Goal: Task Accomplishment & Management: Use online tool/utility

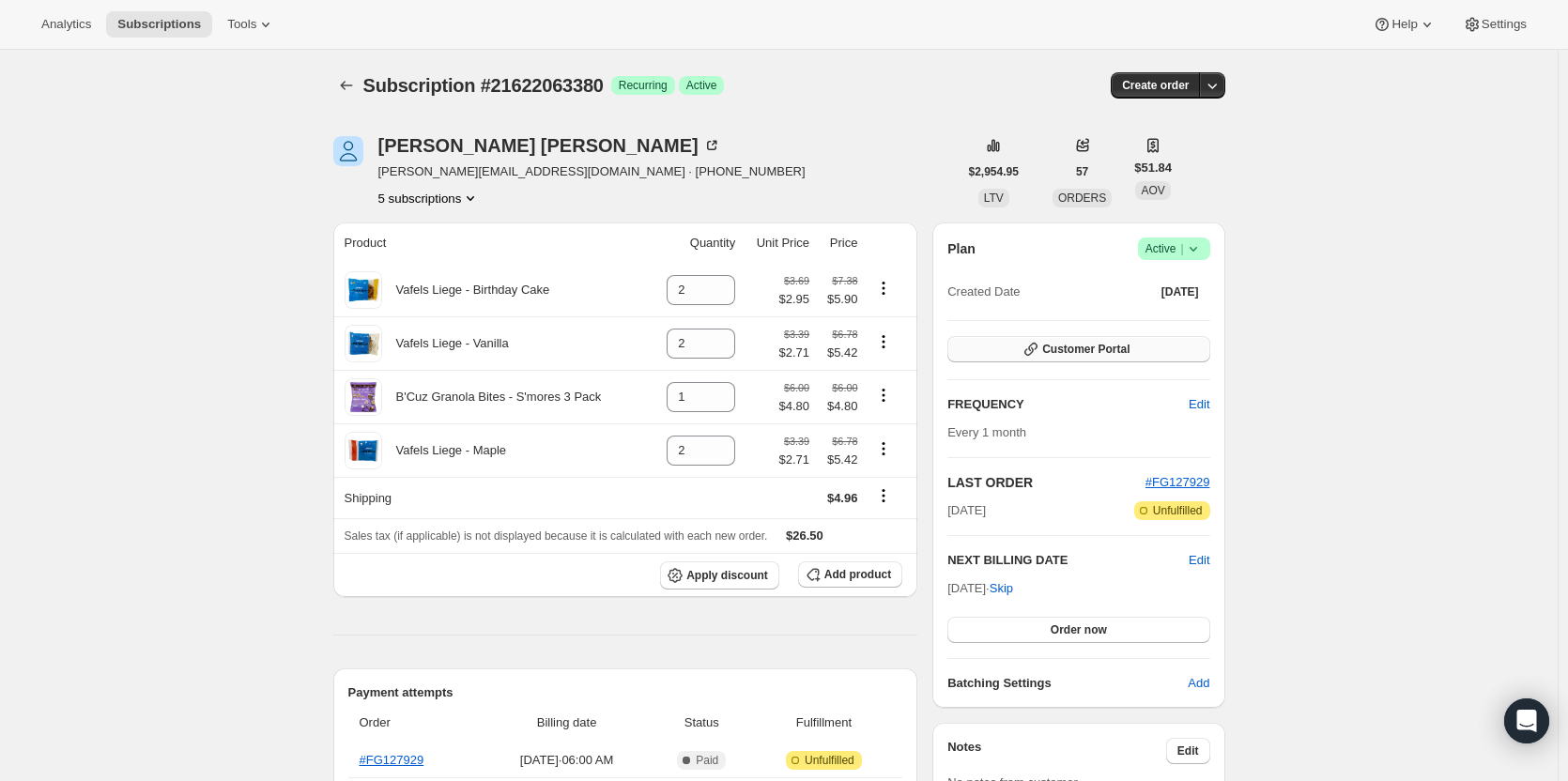
click at [1078, 356] on span "Customer Portal" at bounding box center [1086, 349] width 88 height 15
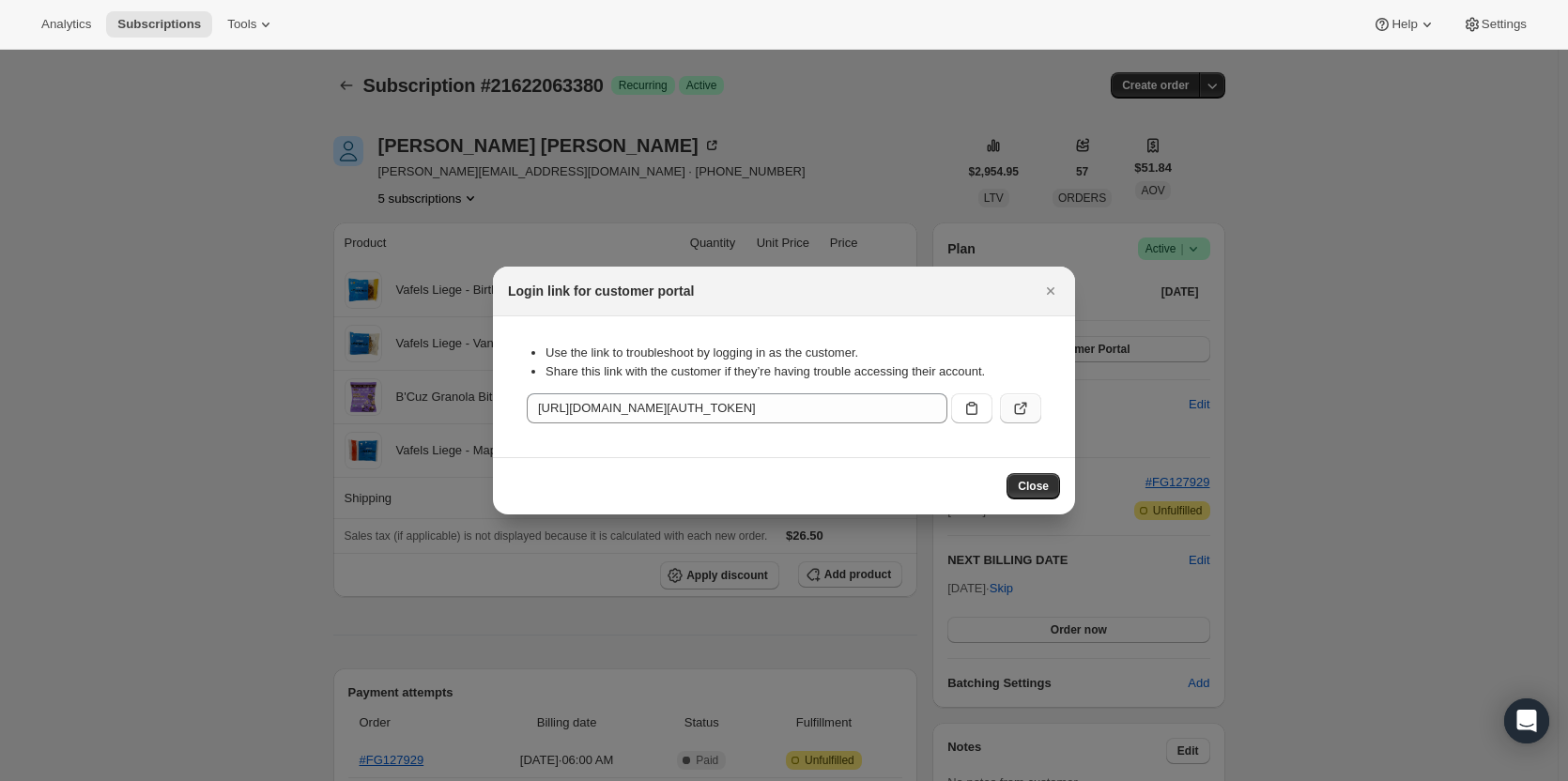
click at [1010, 401] on button ":rc9:" at bounding box center [1021, 408] width 42 height 30
click at [442, 216] on div at bounding box center [784, 390] width 1568 height 781
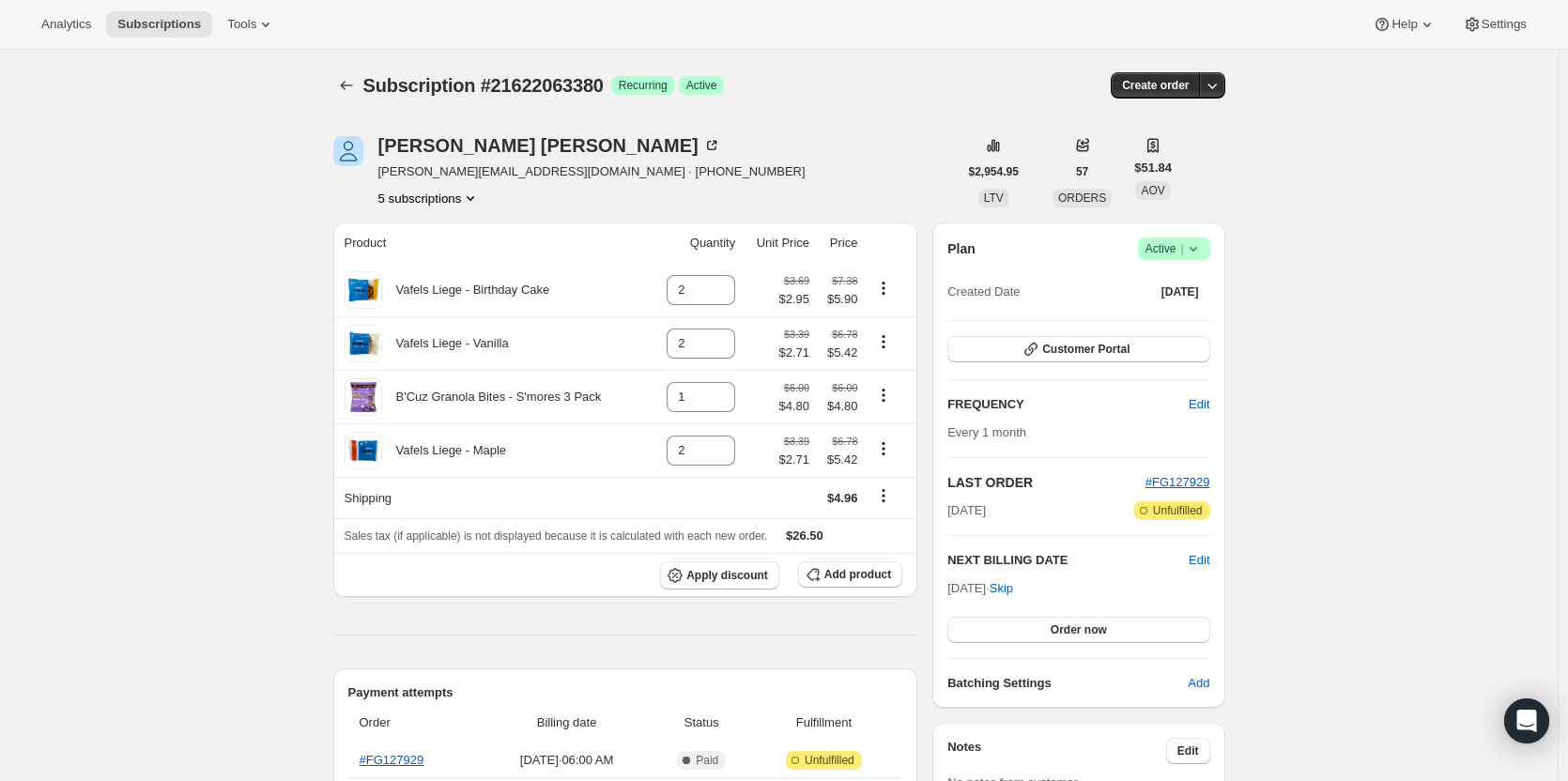
click at [473, 202] on icon "Product actions" at bounding box center [470, 198] width 19 height 19
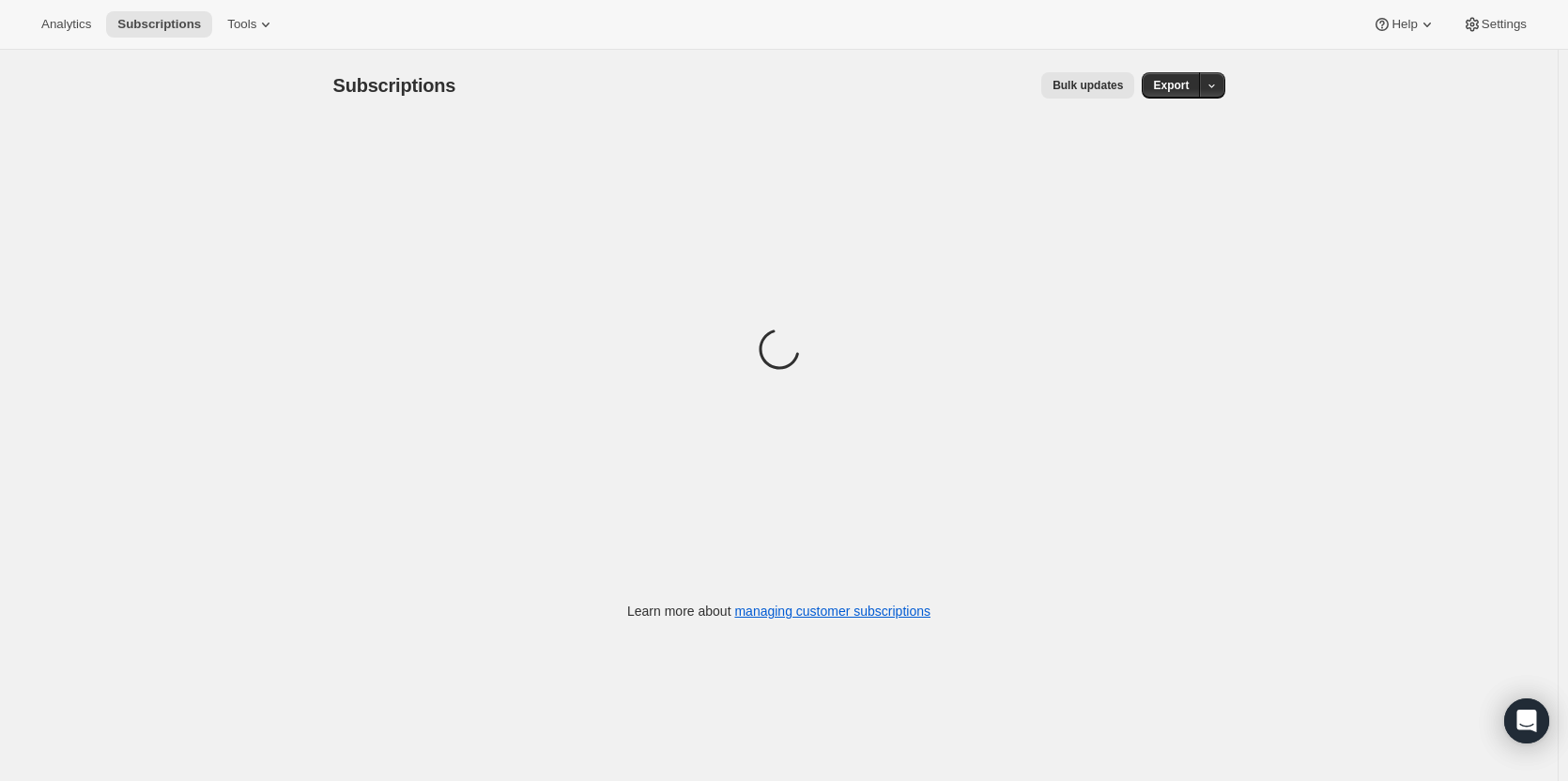
click at [241, 32] on button "Tools" at bounding box center [251, 24] width 71 height 26
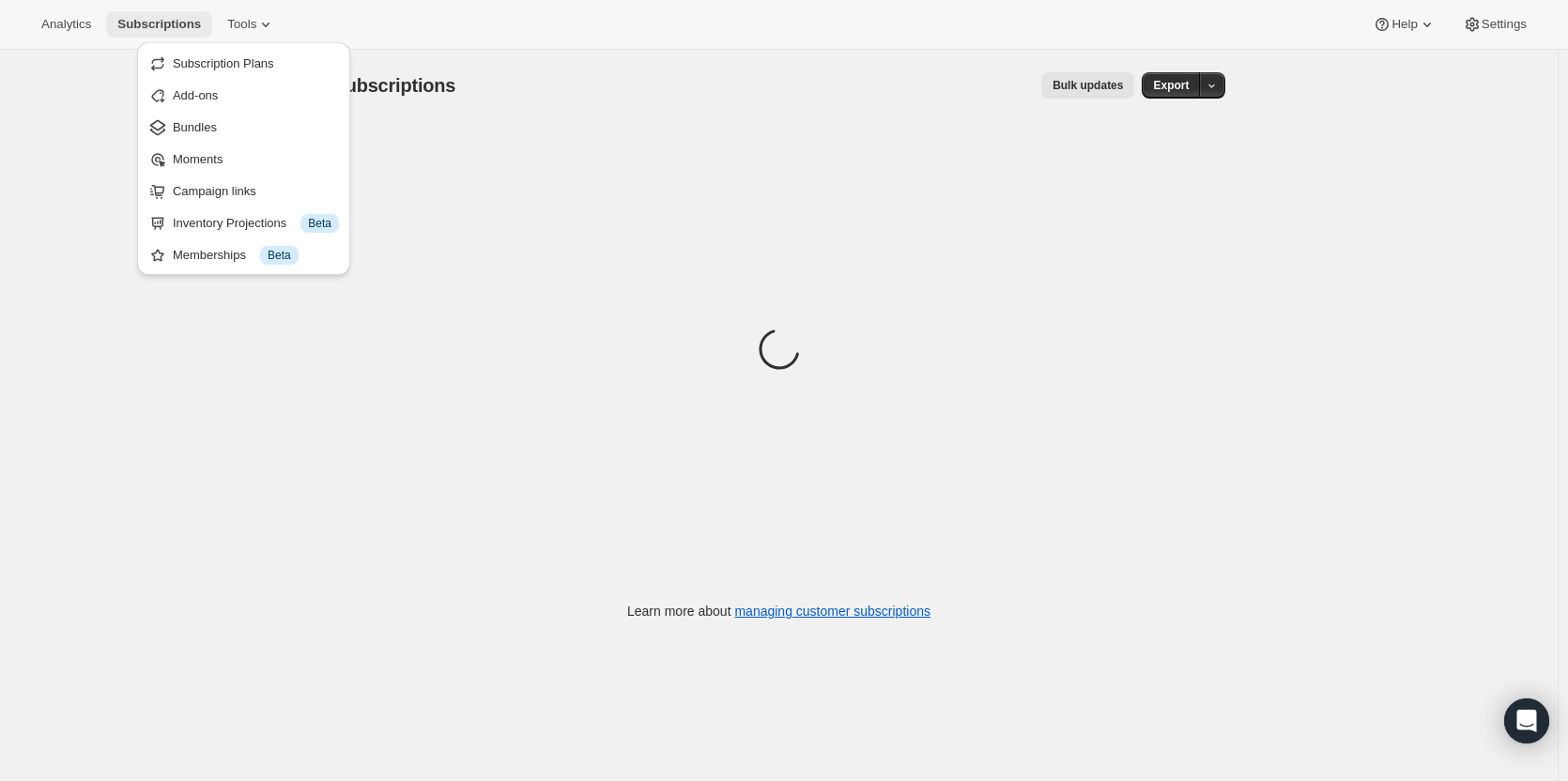
click at [162, 20] on span "Subscriptions" at bounding box center [159, 24] width 84 height 15
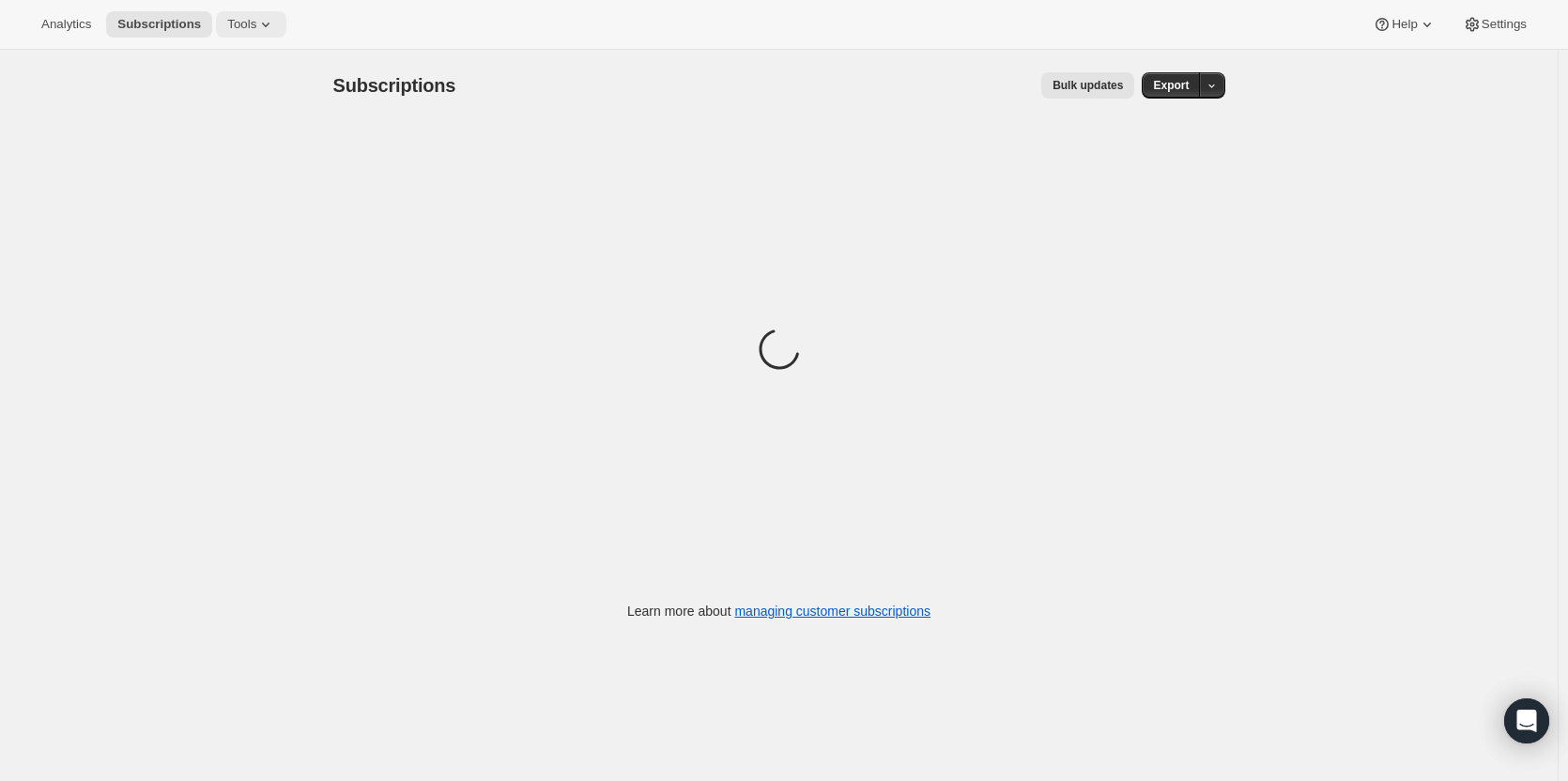
click at [239, 18] on span "Tools" at bounding box center [241, 24] width 29 height 15
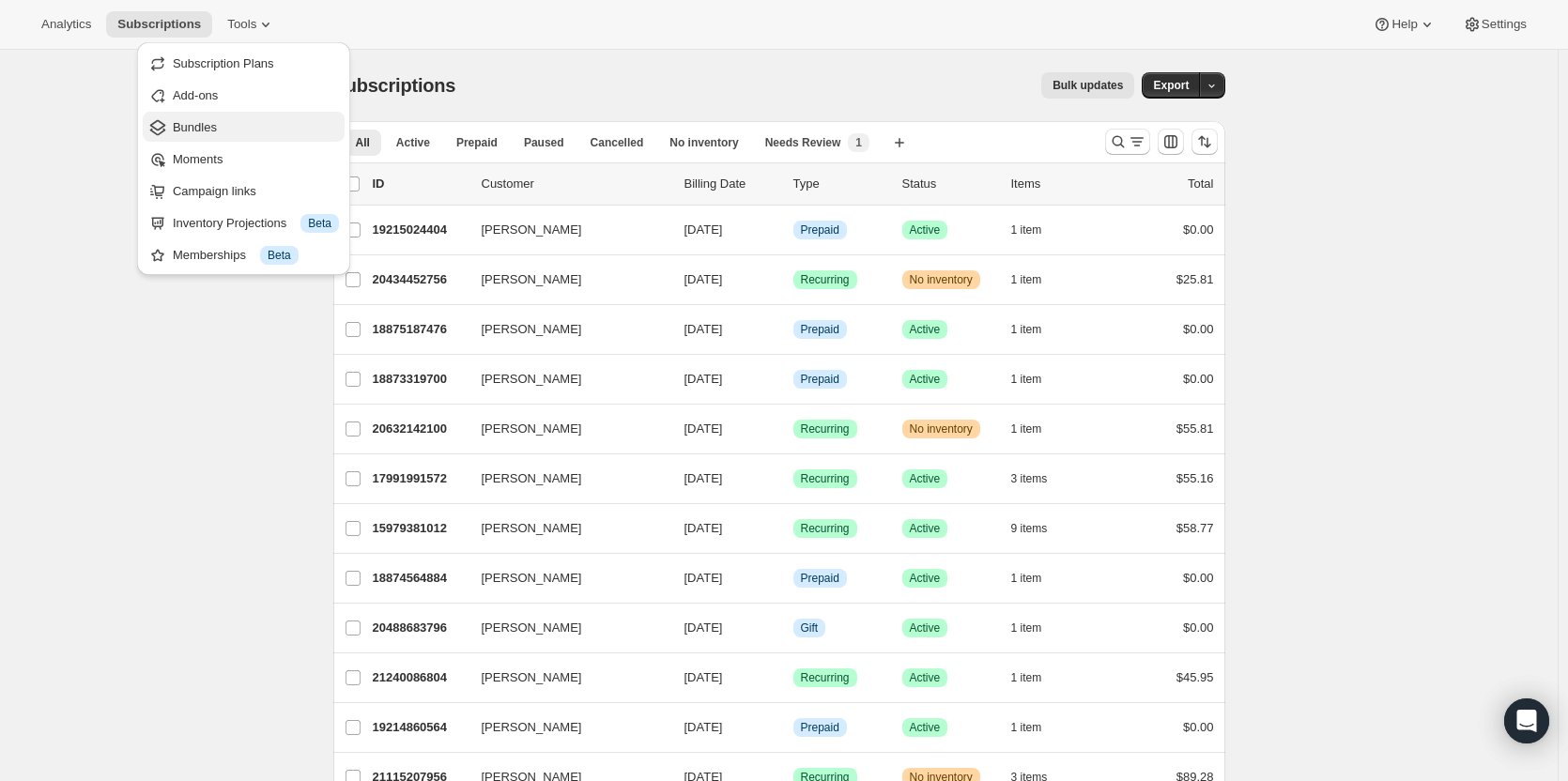
click at [235, 136] on span "Bundles" at bounding box center [256, 127] width 166 height 19
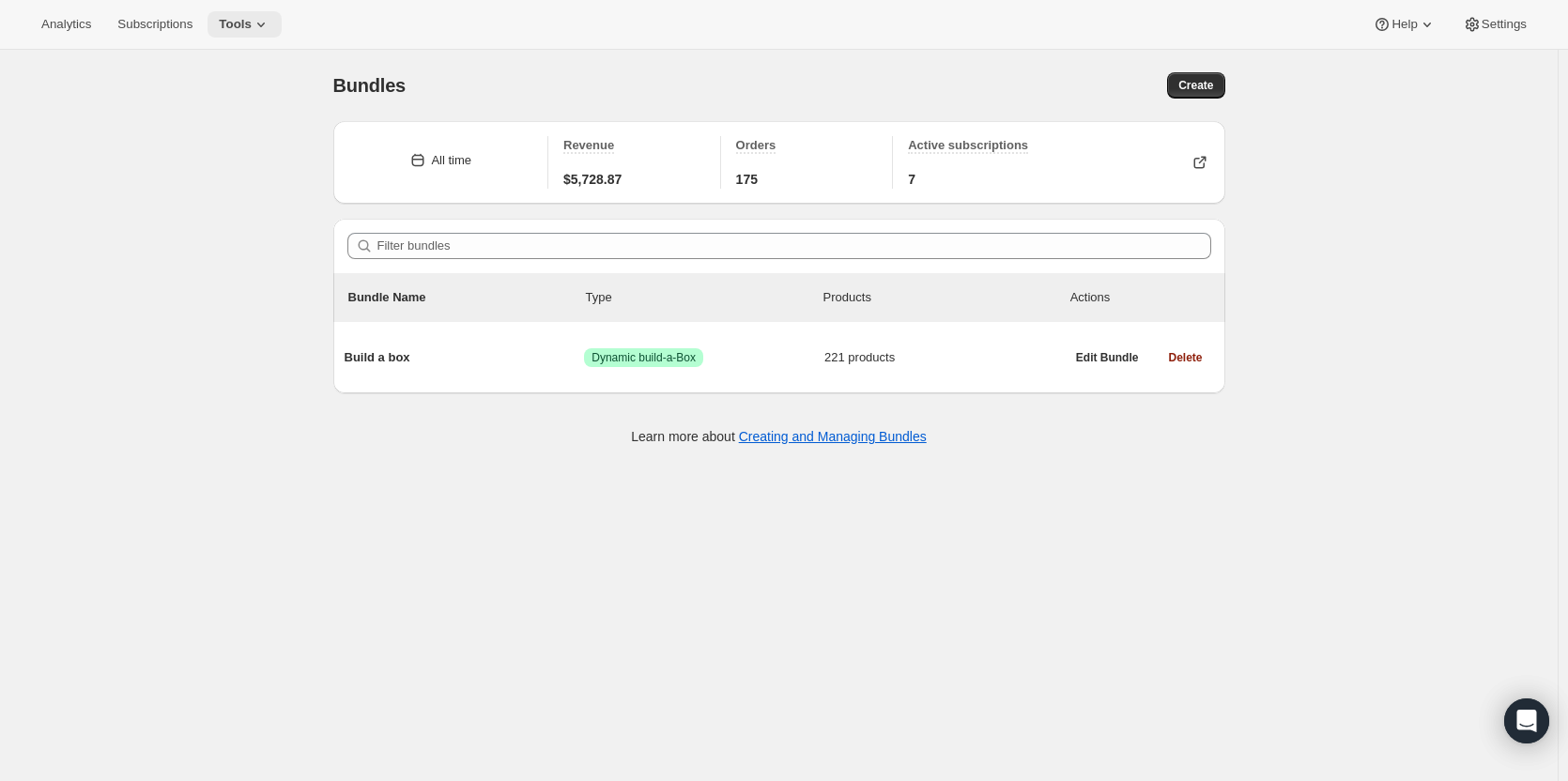
click at [233, 14] on button "Tools" at bounding box center [245, 24] width 75 height 26
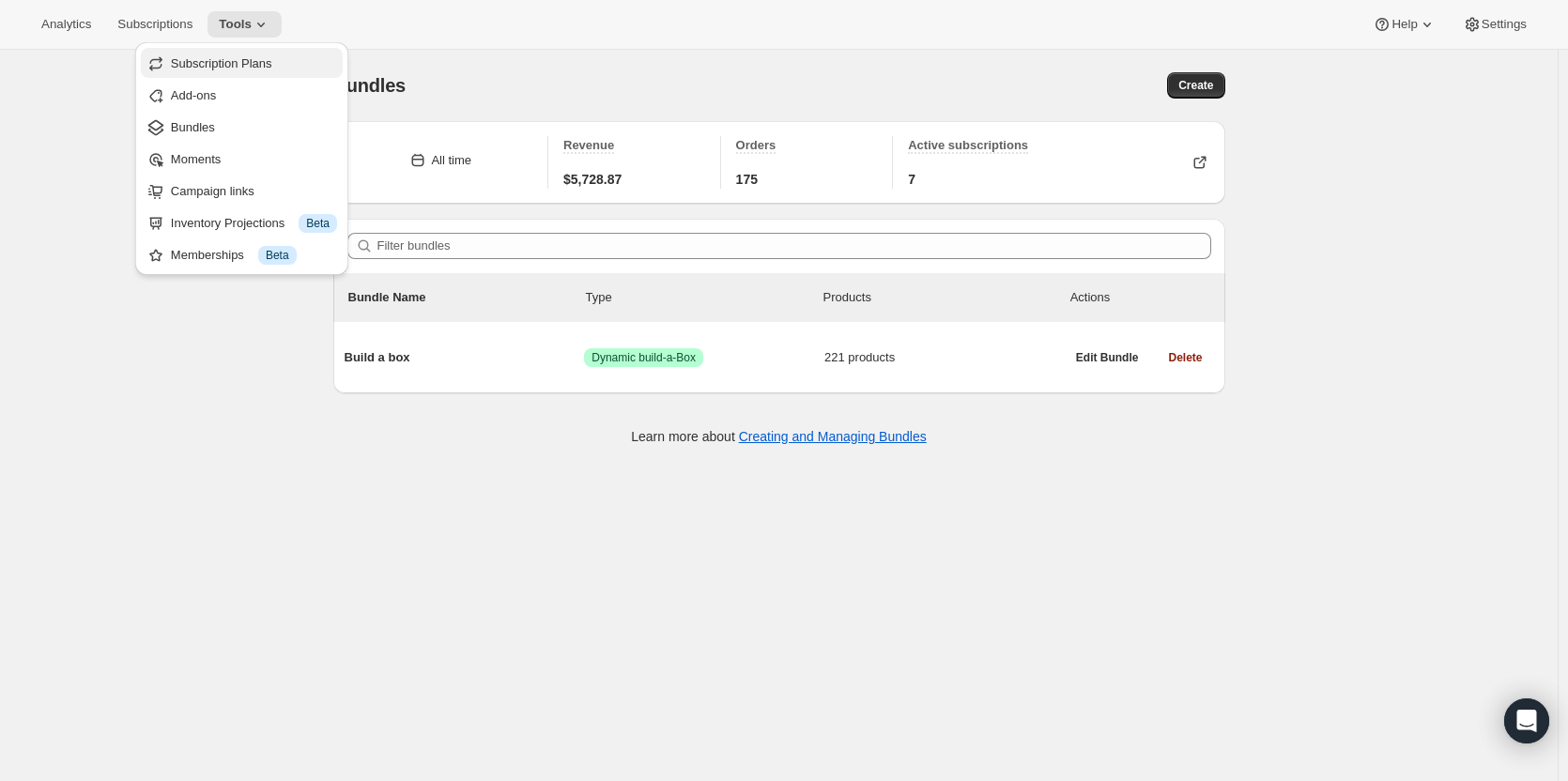
click at [229, 72] on span "Subscription Plans" at bounding box center [254, 64] width 166 height 19
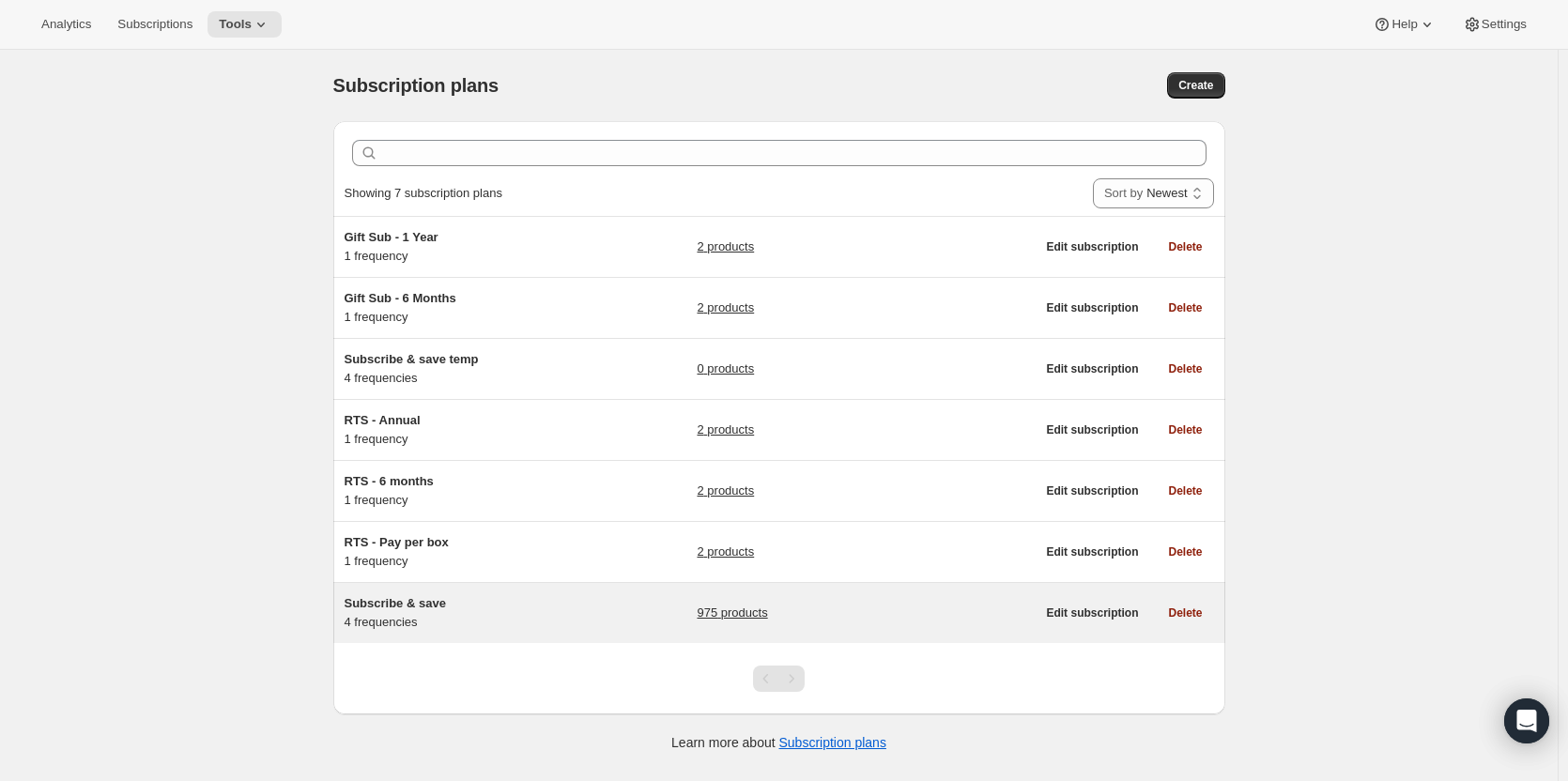
click at [765, 617] on link "975 products" at bounding box center [731, 613] width 71 height 19
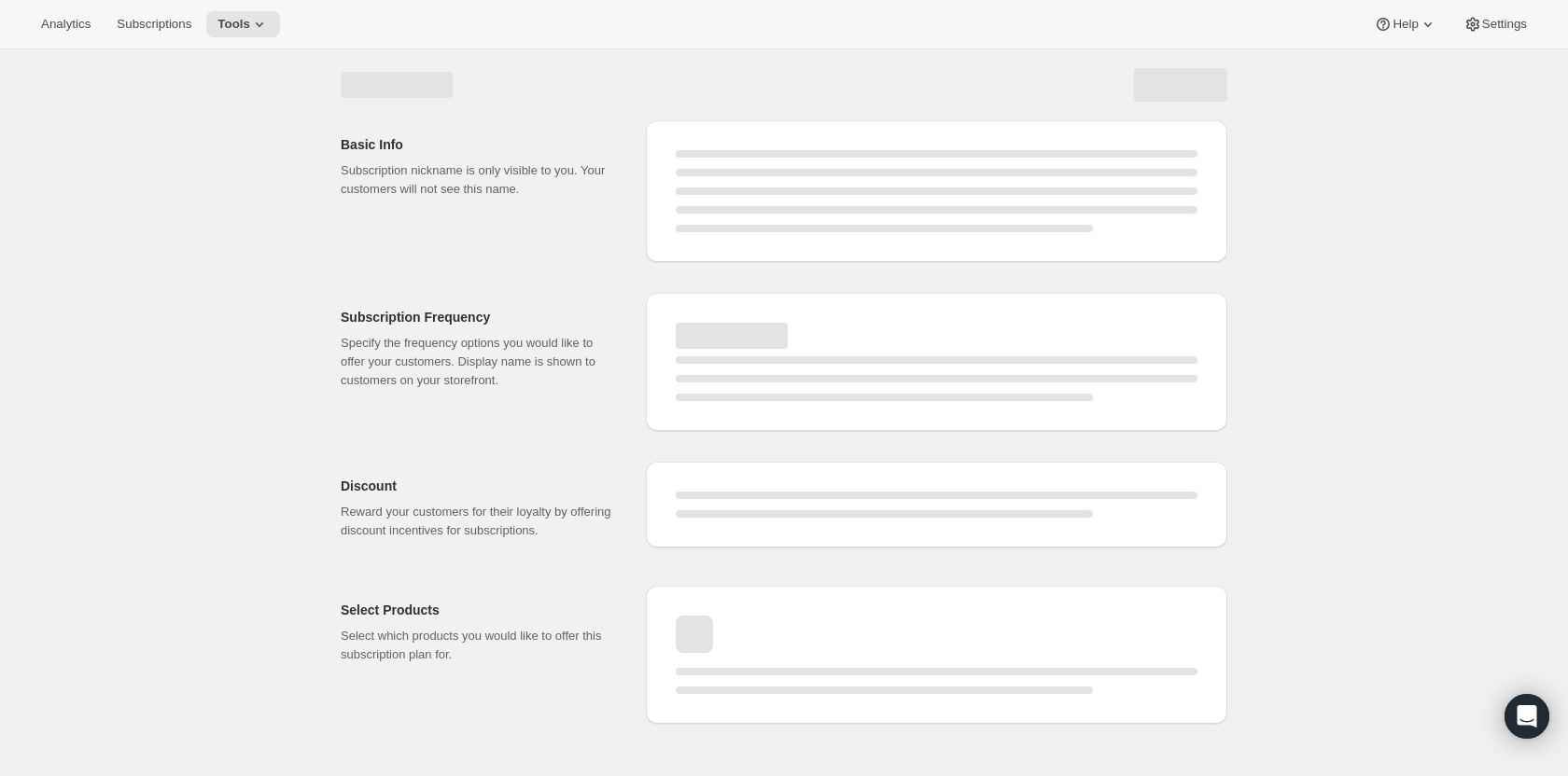
select select "WEEK"
select select "MONTH"
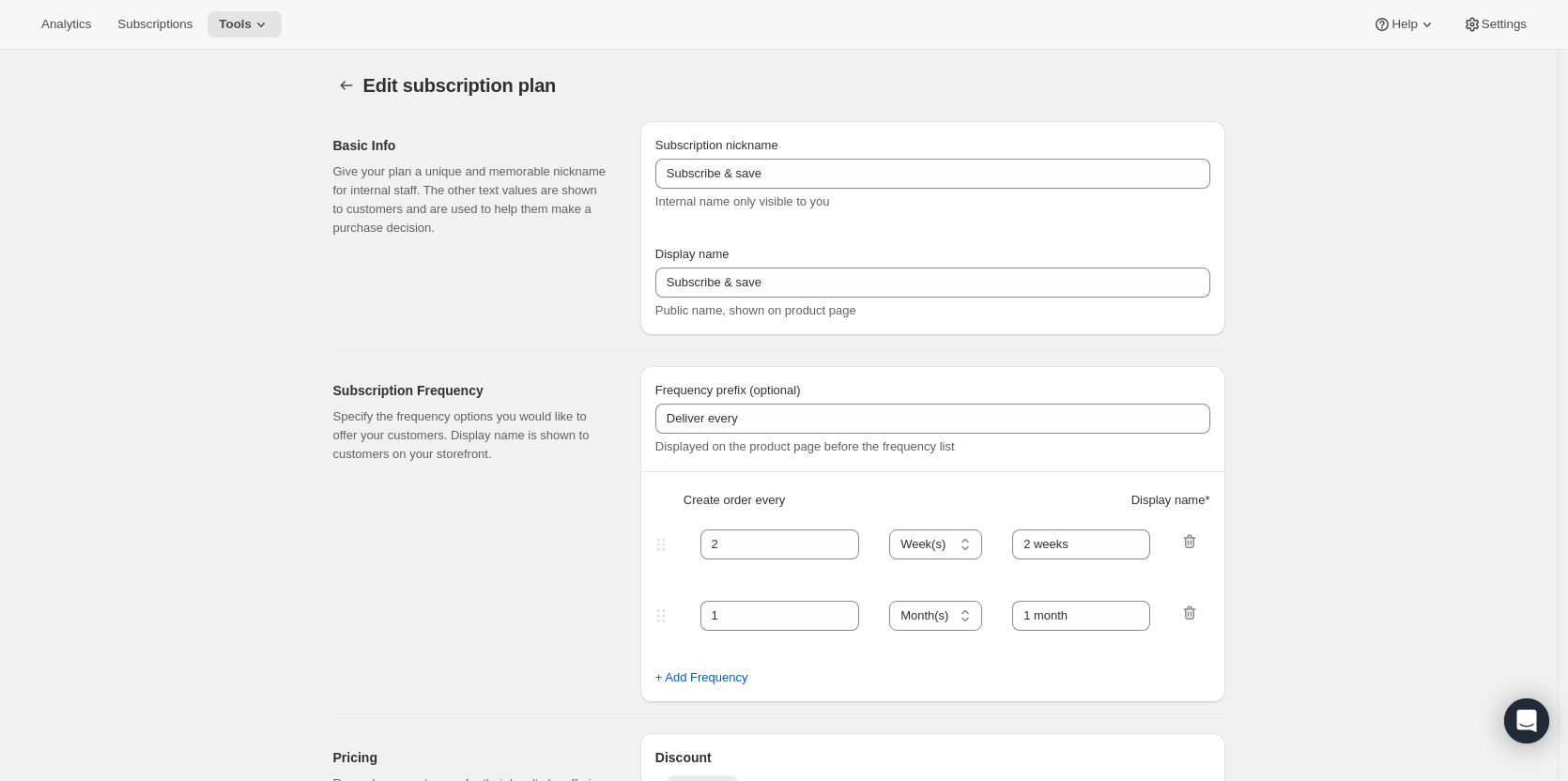
select select "MONTH"
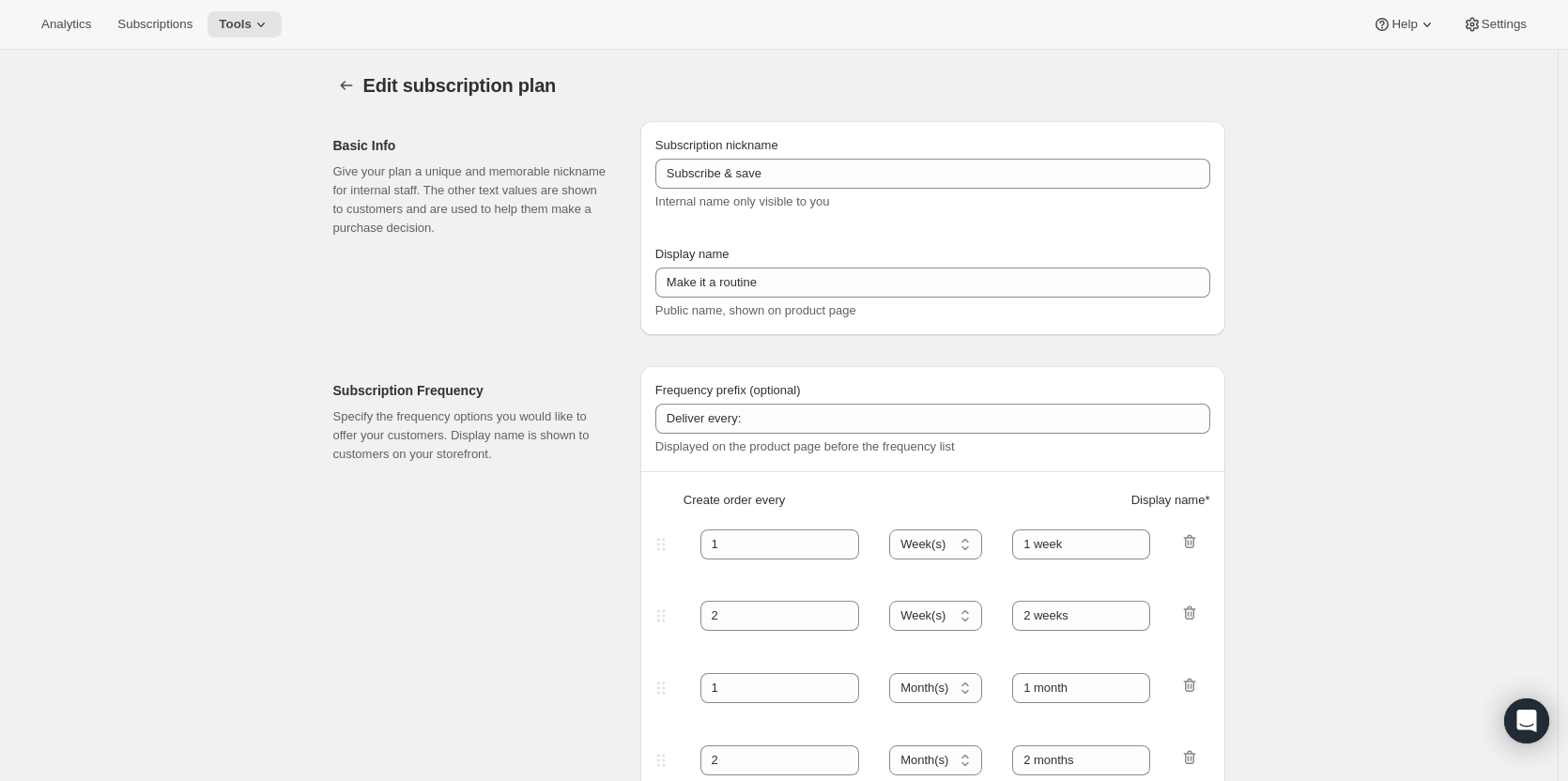
type input "Make it a routine"
type input "Deliver every:"
type input "1"
type input "1 week"
type input "2"
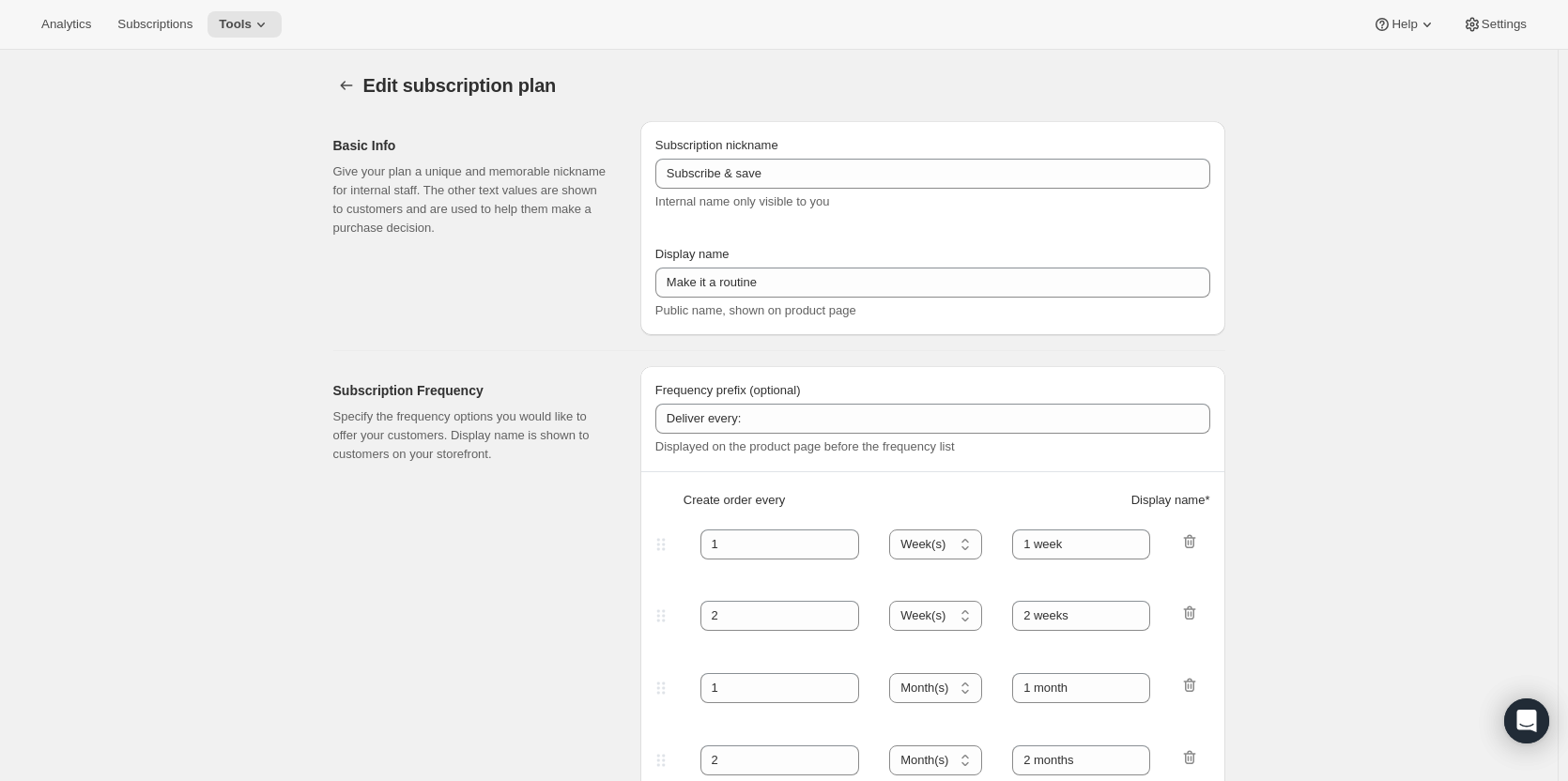
select select "WEEK"
type input "2 weeks"
type input "Put your fuel on autoship and save 20% on your first order and 5% on all future…"
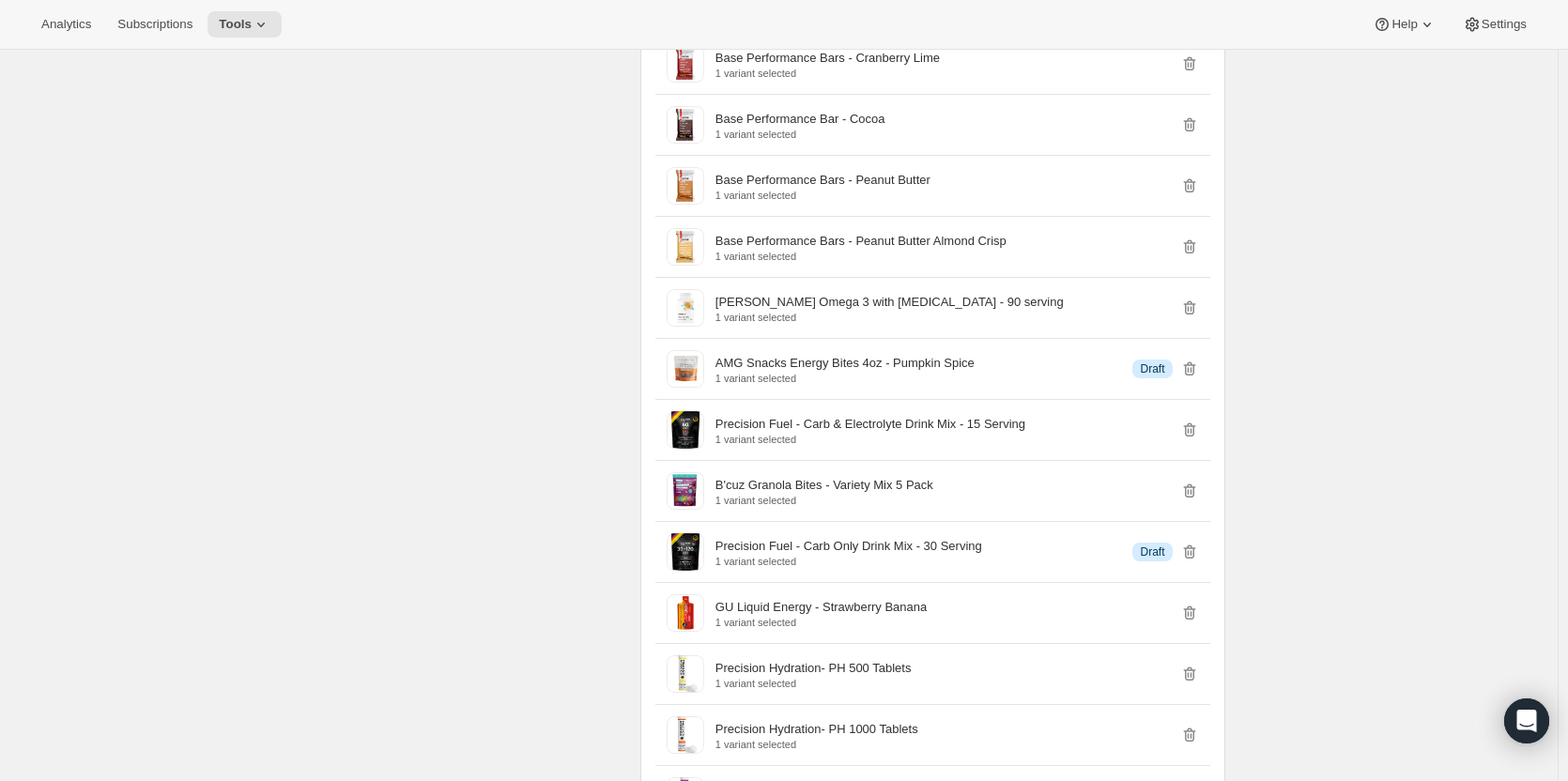
scroll to position [16472, 0]
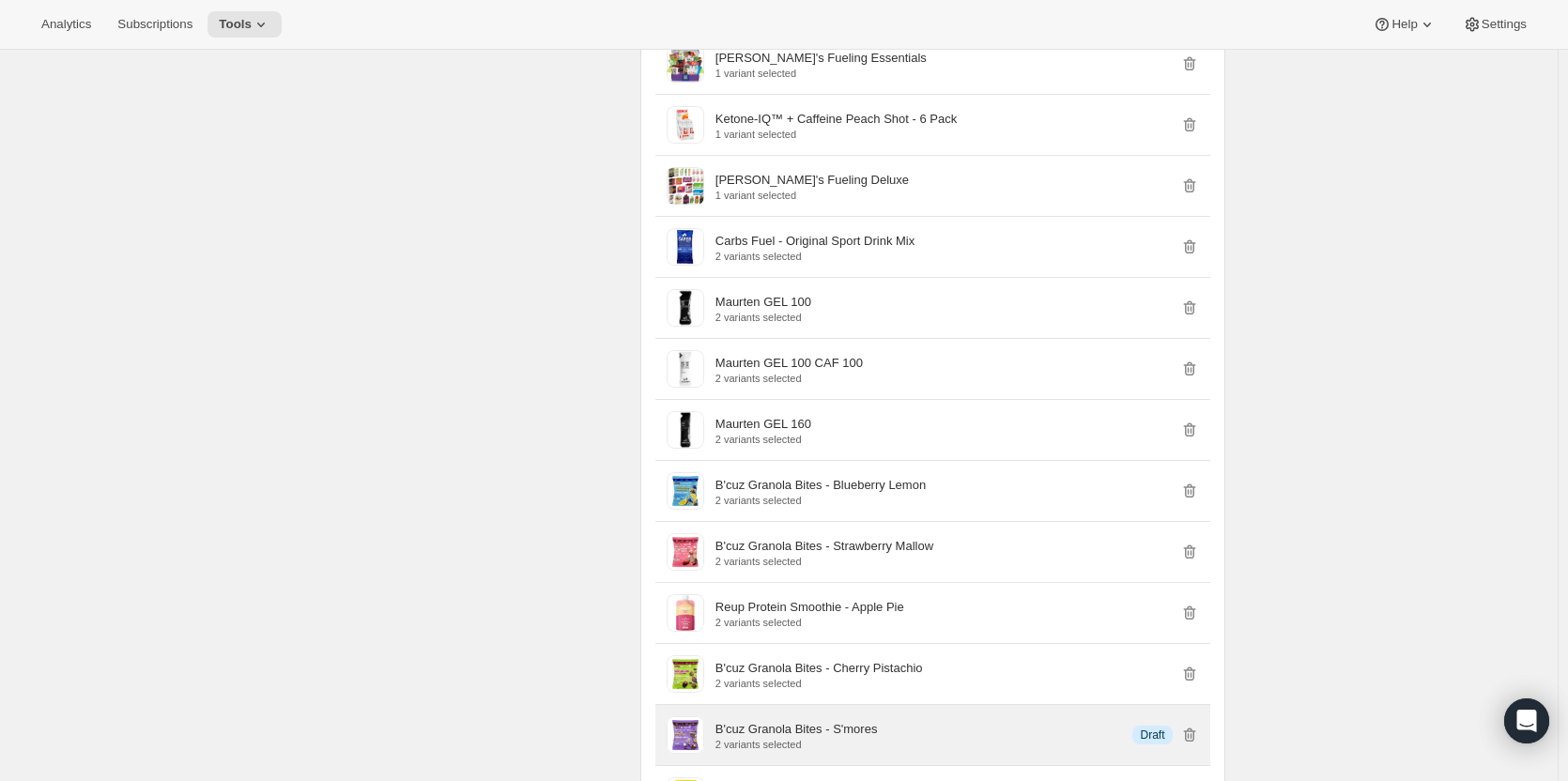
click at [900, 720] on div "B'cuz Granola Bites - S'mores 2 variants selected Info Draft" at bounding box center [957, 735] width 484 height 30
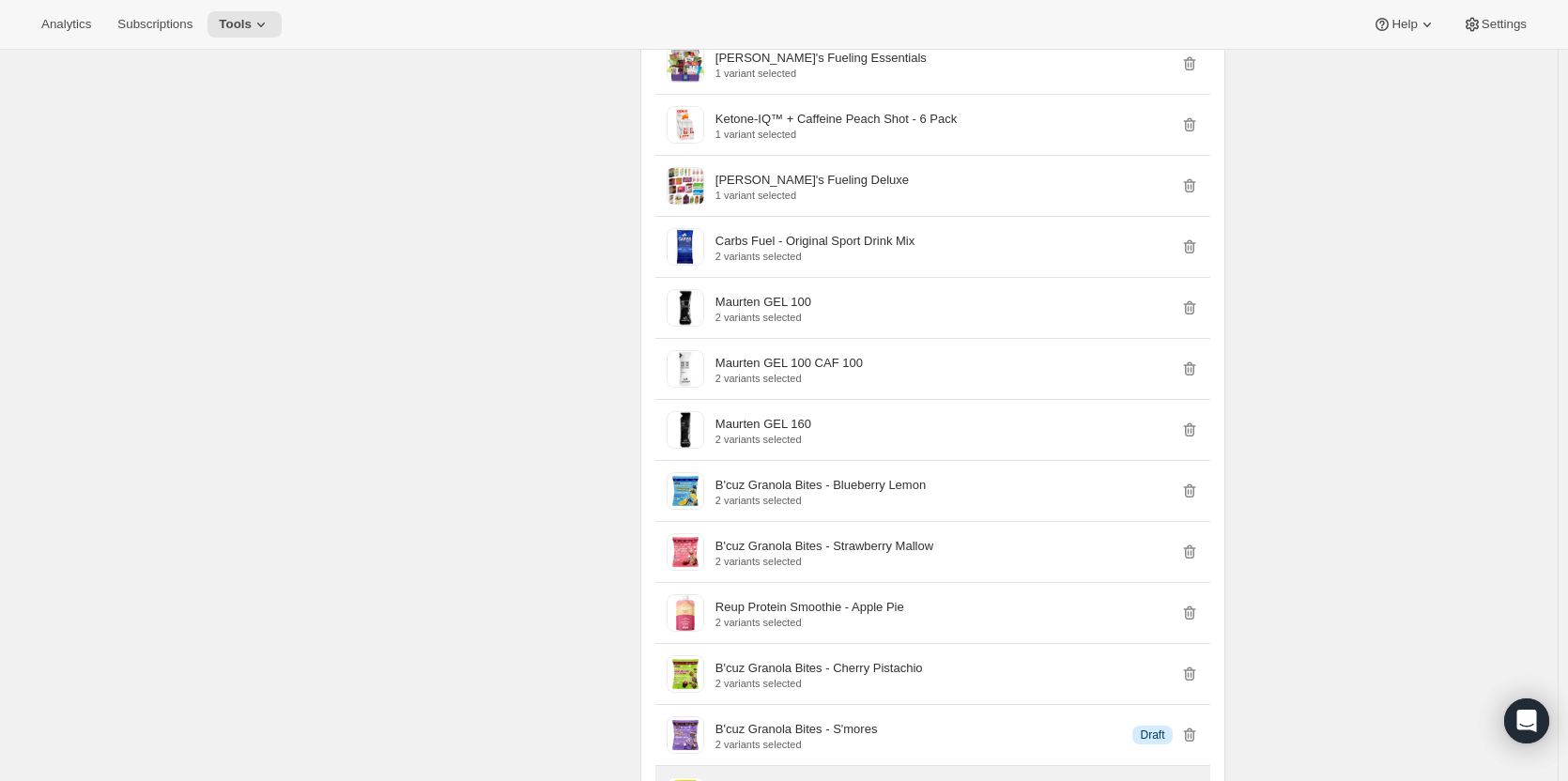
scroll to position [16747, 0]
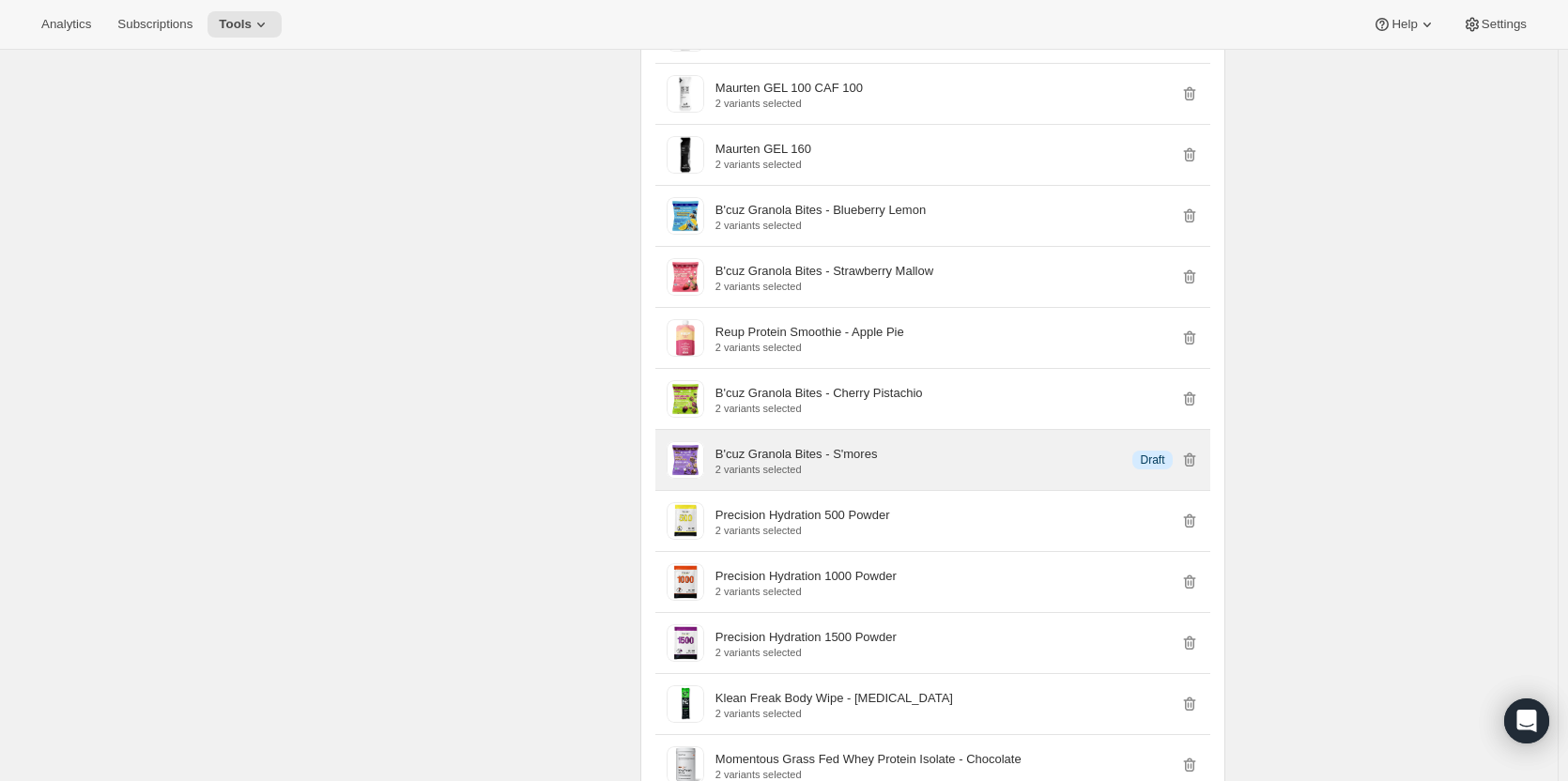
click at [799, 445] on p "B'cuz Granola Bites - S'mores" at bounding box center [796, 454] width 162 height 19
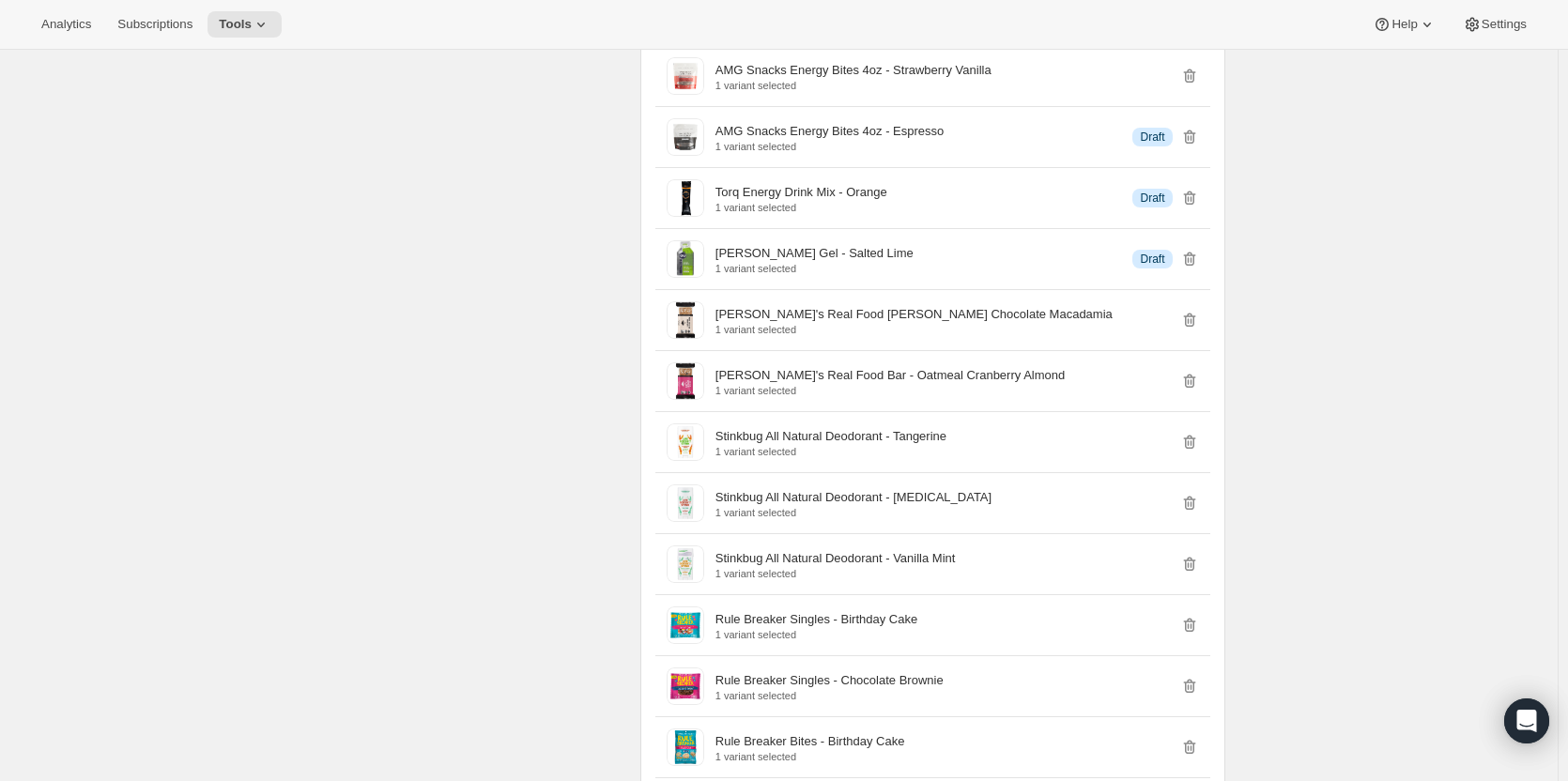
scroll to position [6532, 0]
